Goal: Task Accomplishment & Management: Manage account settings

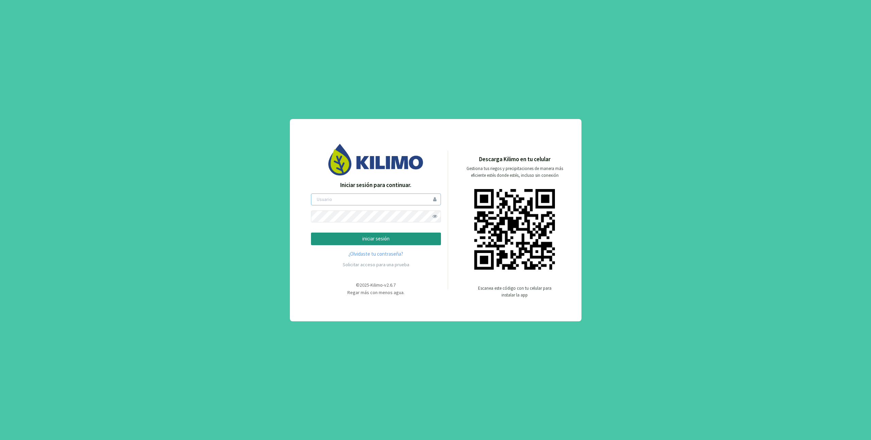
click at [405, 198] on input "email" at bounding box center [376, 200] width 130 height 12
type input "andreabastidas@kilimoagtech.com"
click at [406, 246] on div "Iniciar sesión para continuar. andreabastidas@kilimoagtech.com iniciar sesión ¿…" at bounding box center [376, 226] width 130 height 91
click at [408, 239] on p "iniciar sesión" at bounding box center [376, 239] width 118 height 8
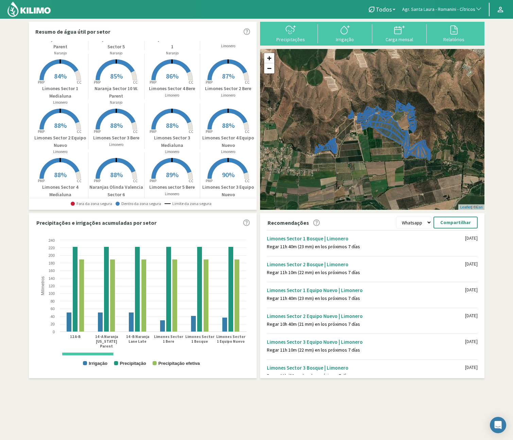
scroll to position [190, 0]
